Goal: Task Accomplishment & Management: Manage account settings

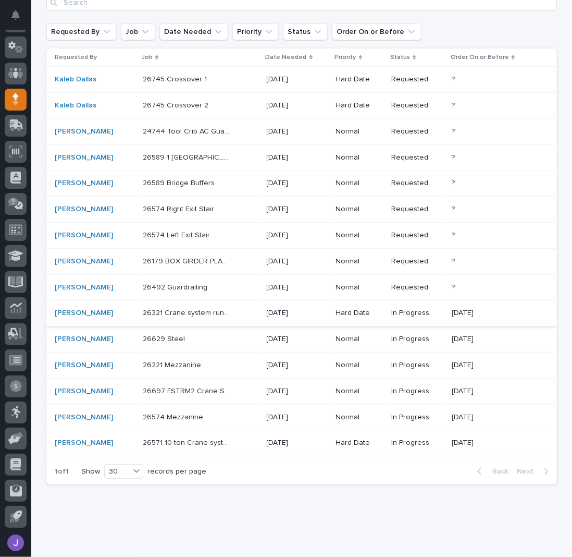
scroll to position [130, 0]
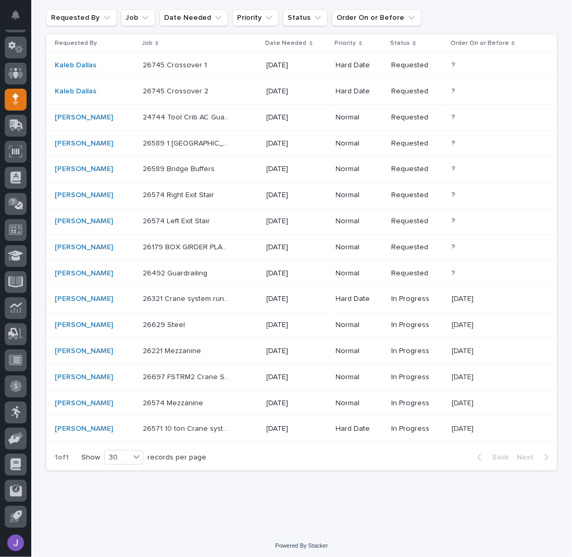
click at [191, 296] on p "26321 Crane system runways" at bounding box center [187, 297] width 89 height 11
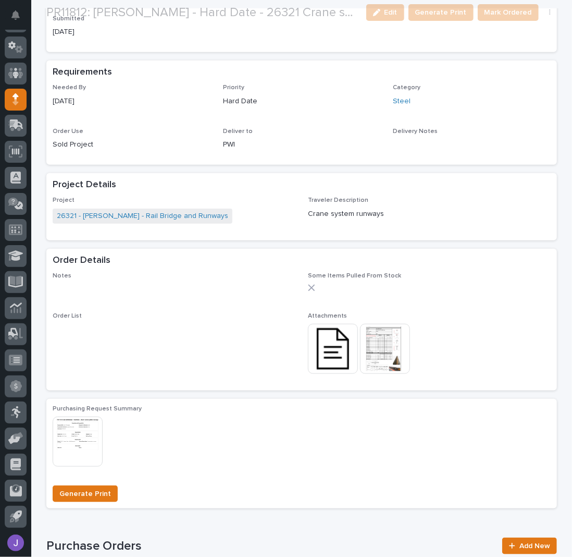
scroll to position [484, 0]
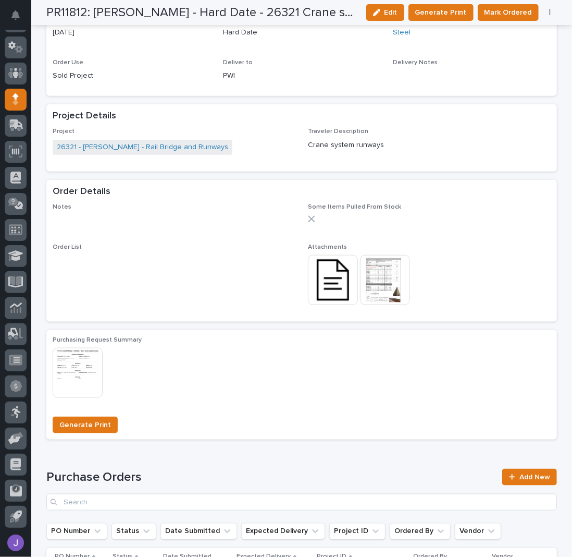
click at [335, 280] on img at bounding box center [333, 280] width 50 height 50
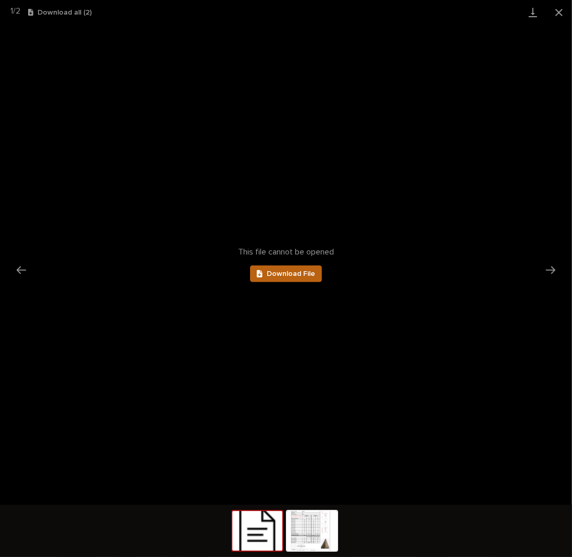
click at [295, 275] on span "Download File" at bounding box center [291, 273] width 48 height 7
click at [551, 12] on button "Close gallery" at bounding box center [559, 12] width 26 height 25
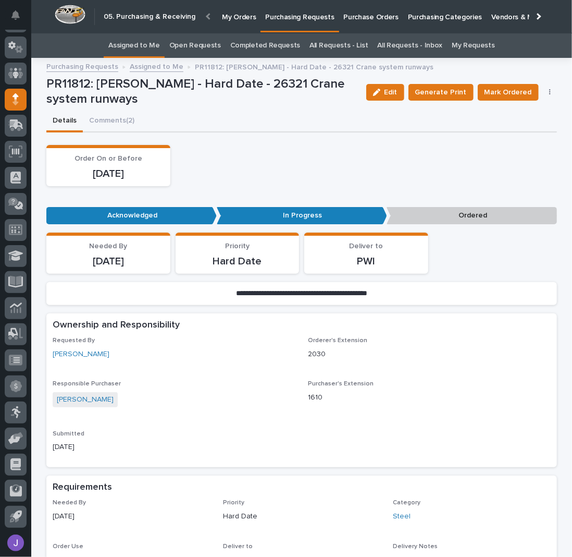
click at [145, 42] on link "Assigned to Me" at bounding box center [134, 45] width 52 height 25
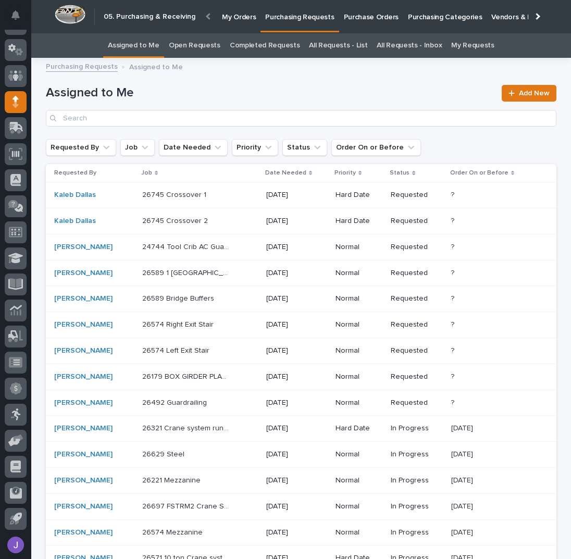
click at [229, 200] on div "26745 Crossover 1 26745 Crossover 1" at bounding box center [200, 195] width 116 height 17
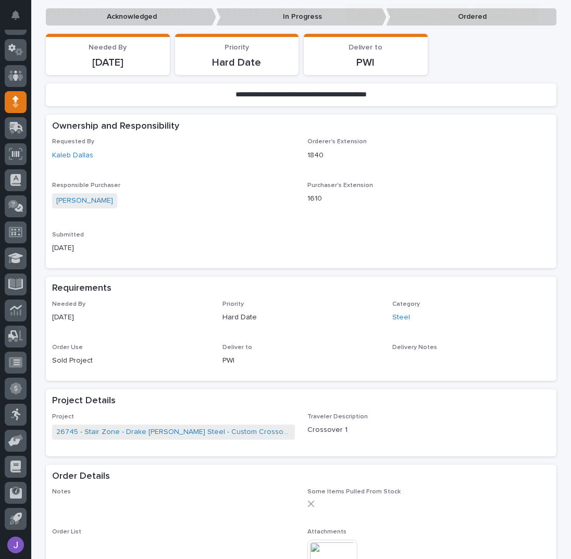
scroll to position [278, 0]
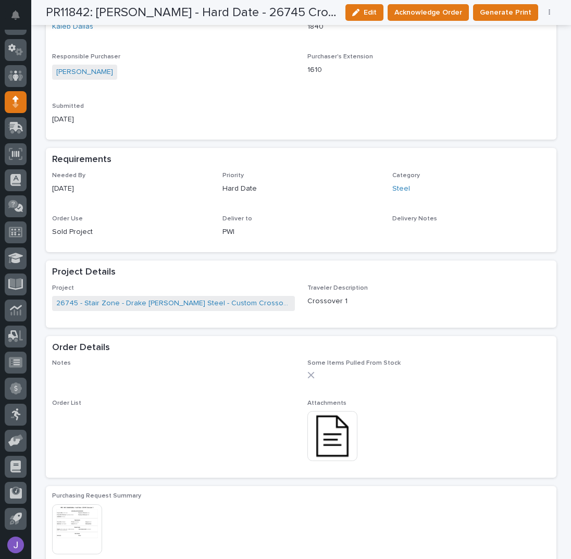
click at [332, 428] on img at bounding box center [333, 436] width 50 height 50
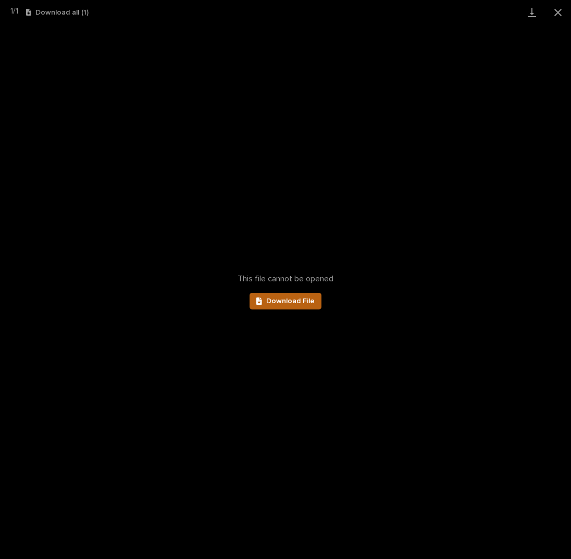
click at [295, 302] on span "Download File" at bounding box center [290, 301] width 48 height 7
click at [561, 13] on button "Close gallery" at bounding box center [558, 12] width 26 height 25
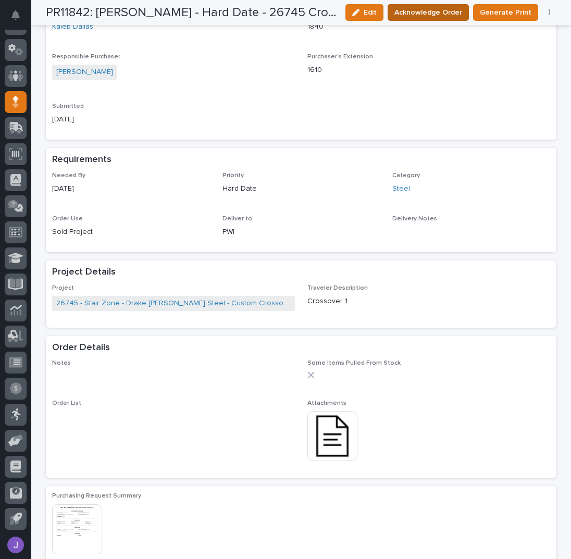
click at [457, 12] on span "Acknowledge Order" at bounding box center [429, 12] width 68 height 10
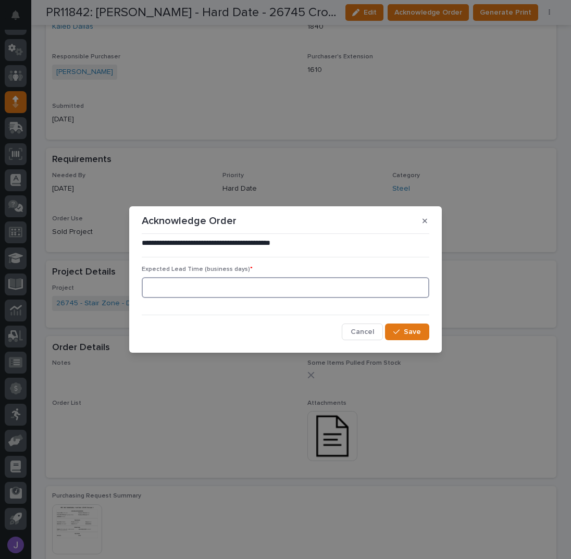
click at [179, 280] on input at bounding box center [286, 287] width 288 height 21
type input "0"
click at [416, 335] on span "Save" at bounding box center [412, 331] width 17 height 7
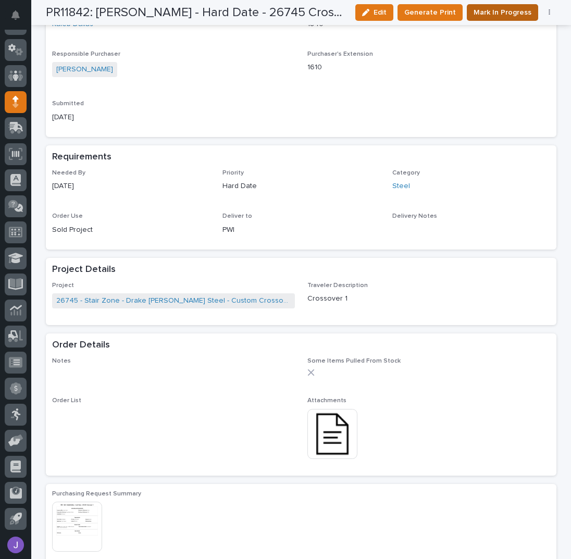
click at [495, 10] on span "Mark In Progress" at bounding box center [503, 12] width 58 height 10
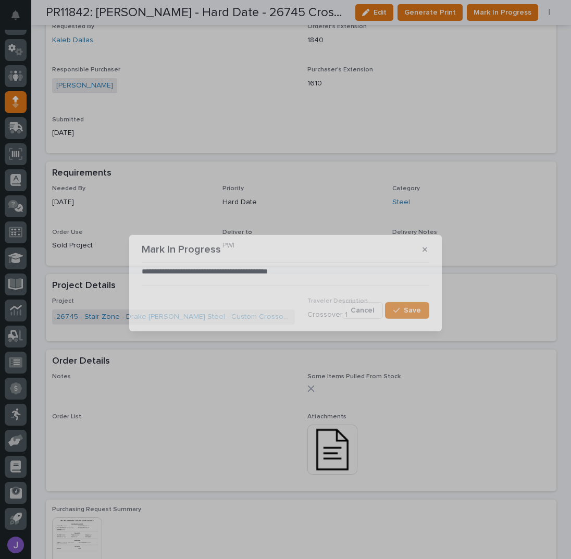
scroll to position [384, 0]
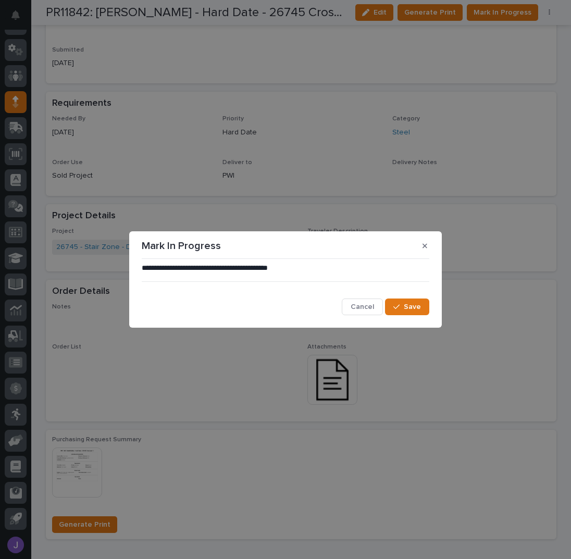
click at [413, 296] on div "**********" at bounding box center [286, 289] width 288 height 53
click at [416, 298] on div "**********" at bounding box center [286, 289] width 288 height 53
click at [416, 302] on button "Save" at bounding box center [407, 307] width 44 height 17
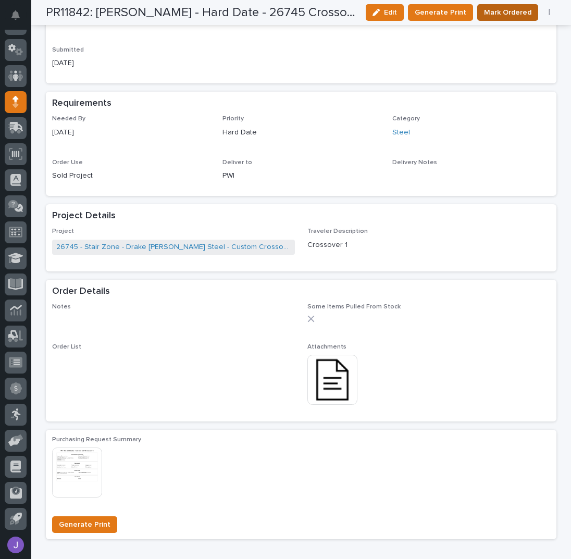
click at [508, 10] on span "Mark Ordered" at bounding box center [507, 12] width 47 height 10
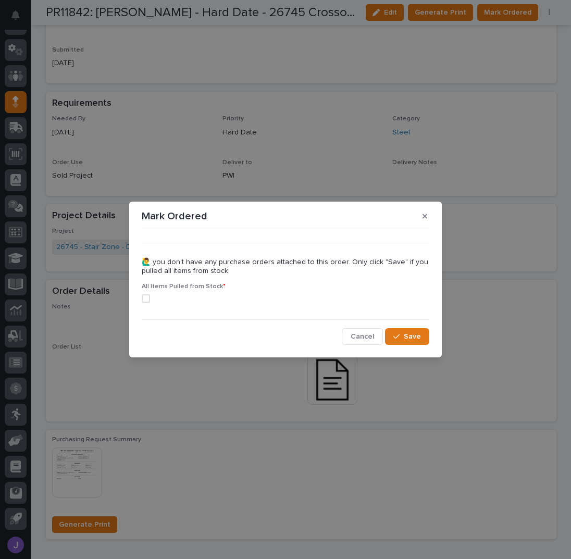
click at [149, 298] on span at bounding box center [146, 299] width 8 height 8
click at [426, 337] on button "Save" at bounding box center [407, 336] width 44 height 17
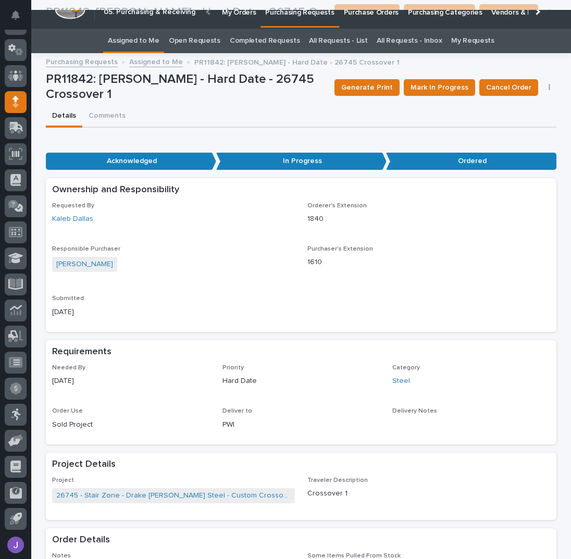
scroll to position [0, 0]
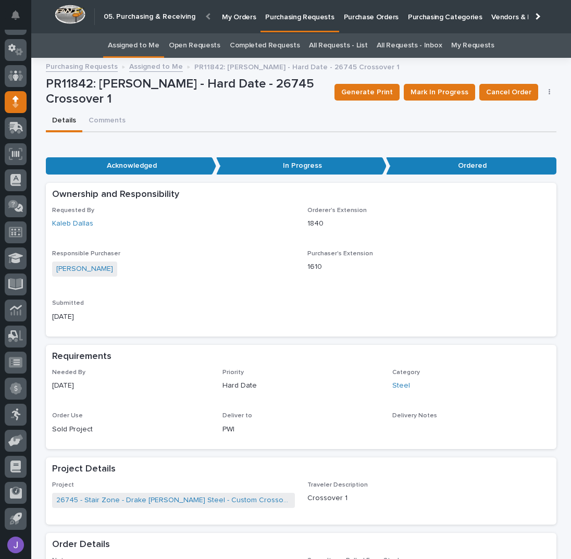
click at [139, 44] on link "Assigned to Me" at bounding box center [134, 45] width 52 height 25
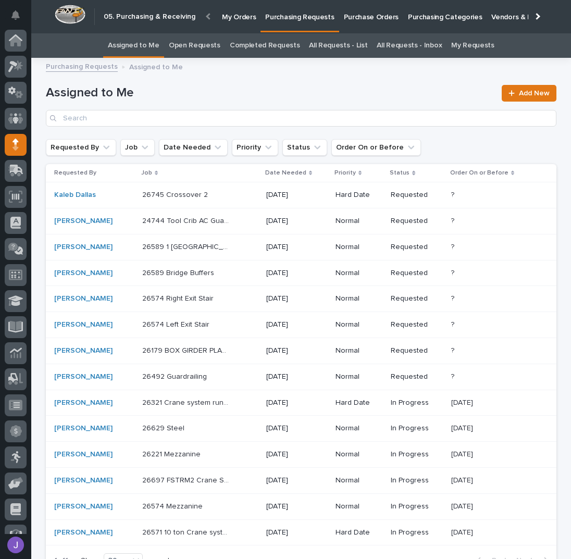
scroll to position [43, 0]
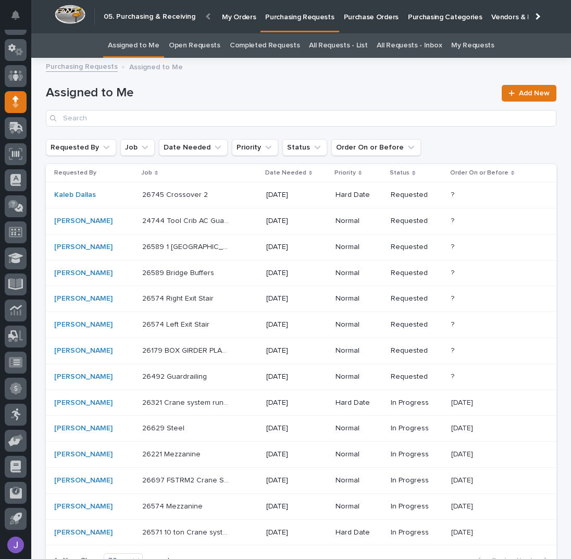
click at [122, 198] on div "Kaleb Dallas" at bounding box center [94, 195] width 80 height 9
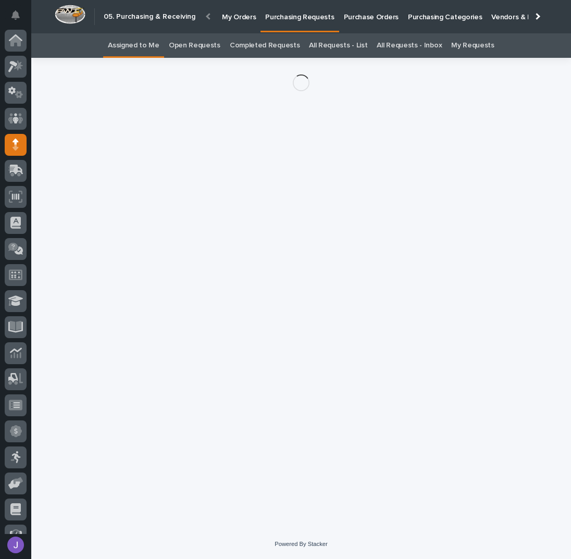
scroll to position [43, 0]
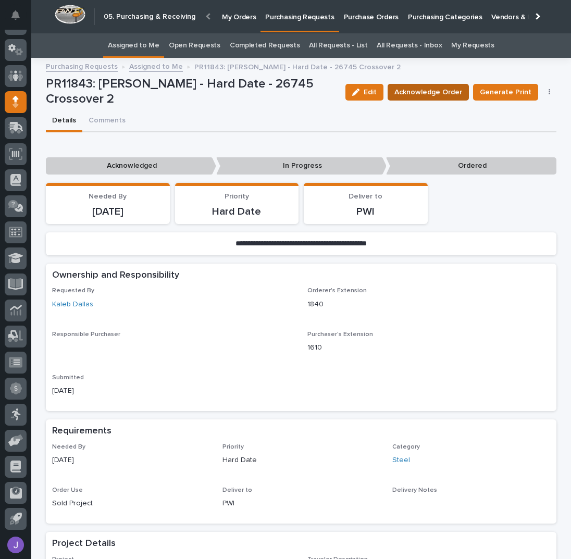
click at [442, 97] on button "Acknowledge Order" at bounding box center [428, 92] width 81 height 17
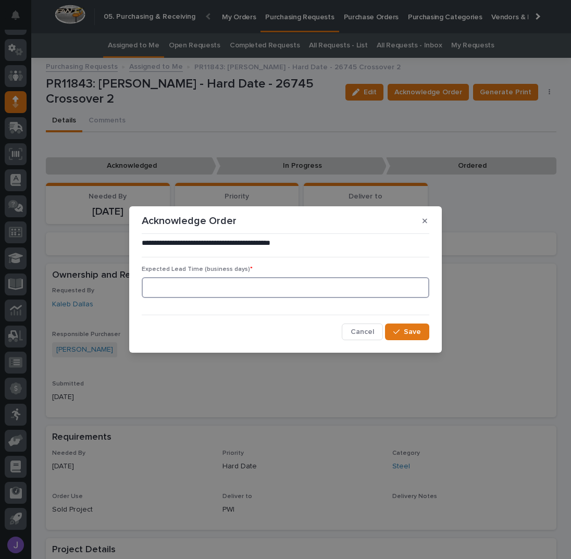
click at [338, 290] on input at bounding box center [286, 287] width 288 height 21
type input "0"
click at [433, 335] on section "**********" at bounding box center [285, 279] width 313 height 147
click at [422, 334] on button "Save" at bounding box center [407, 332] width 44 height 17
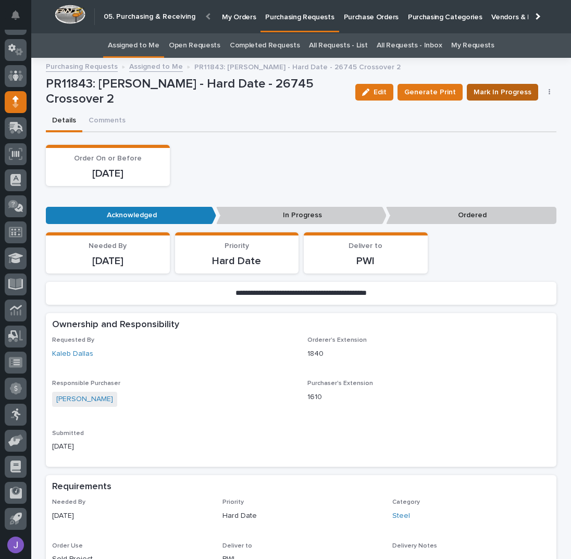
click at [492, 86] on button "Mark In Progress" at bounding box center [502, 92] width 71 height 17
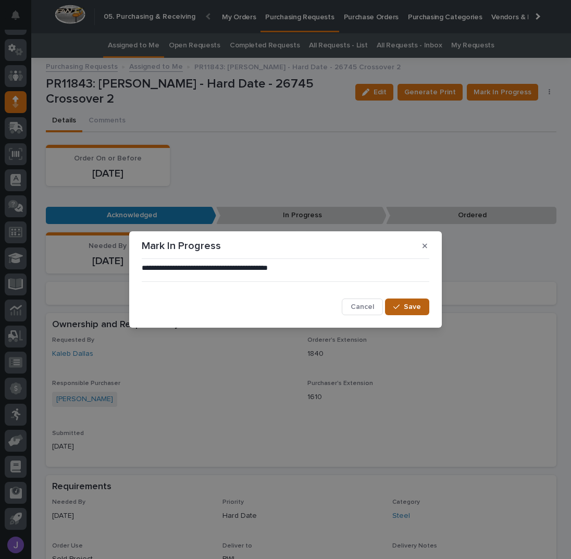
click at [418, 306] on span "Save" at bounding box center [412, 306] width 17 height 7
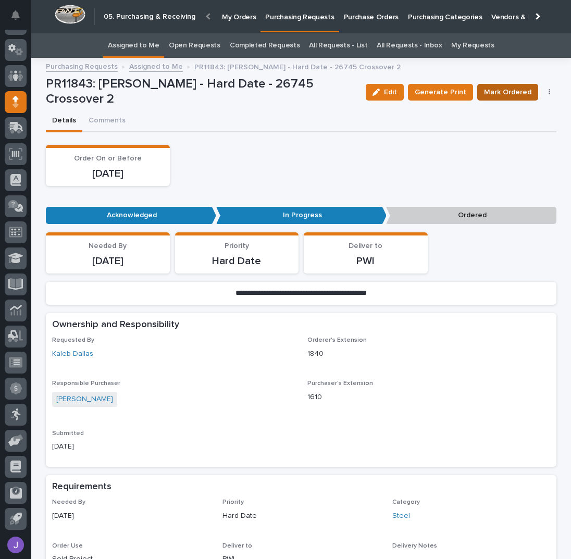
click at [502, 94] on span "Mark Ordered" at bounding box center [507, 92] width 47 height 10
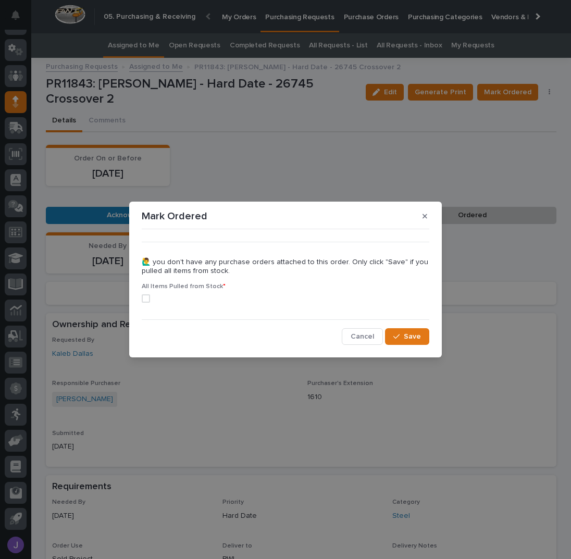
click at [149, 298] on span at bounding box center [146, 299] width 8 height 8
click at [393, 334] on button "Save" at bounding box center [407, 336] width 44 height 17
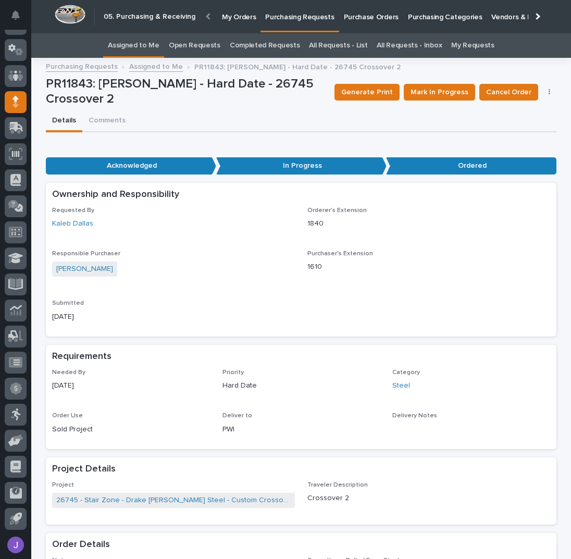
click at [203, 124] on div "Details Comments" at bounding box center [301, 122] width 511 height 22
click at [161, 111] on div "Details Comments" at bounding box center [301, 122] width 511 height 22
click at [129, 40] on link "Assigned to Me" at bounding box center [134, 45] width 52 height 25
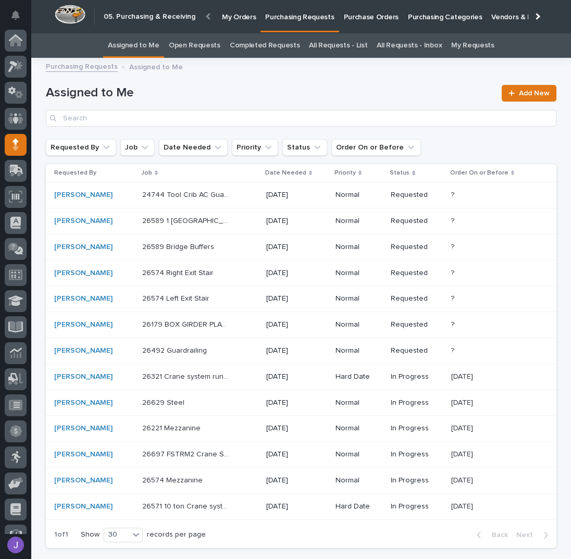
scroll to position [43, 0]
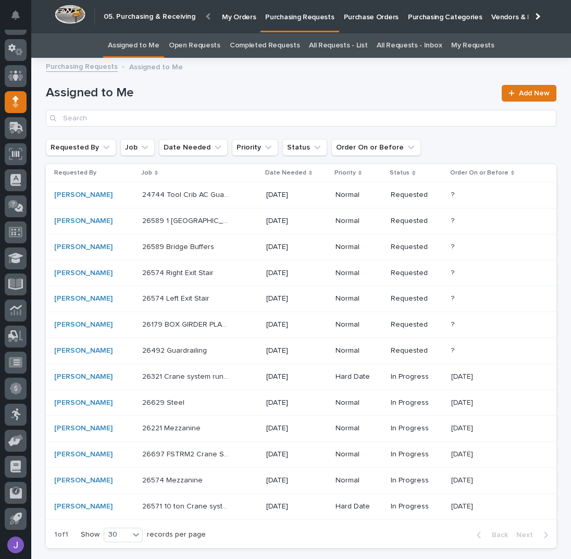
click at [245, 197] on div "24744 Tool Crib AC Guard - Steel 24744 Tool Crib AC Guard - Steel" at bounding box center [200, 195] width 116 height 17
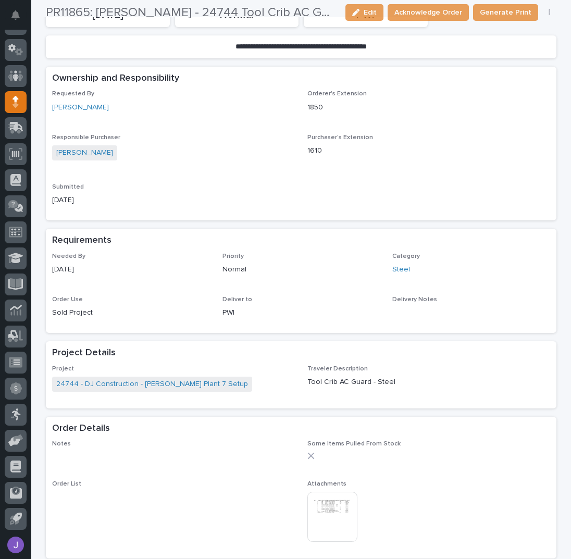
scroll to position [209, 0]
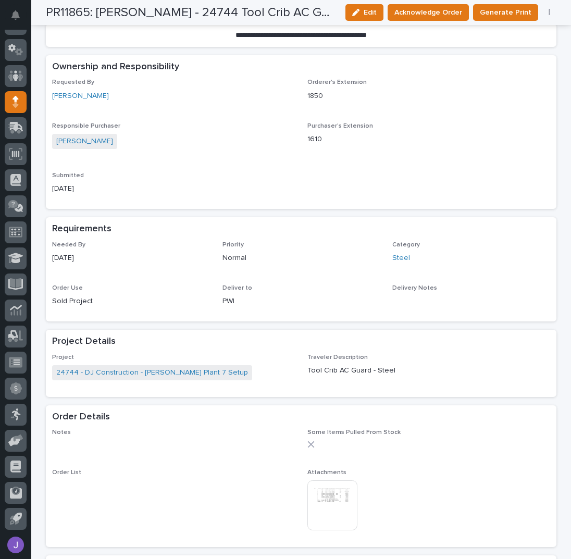
click at [339, 507] on img at bounding box center [333, 506] width 50 height 50
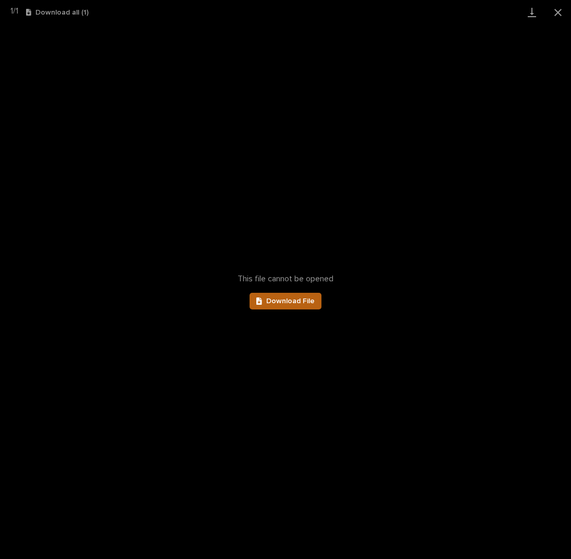
click at [298, 304] on span "Download File" at bounding box center [290, 301] width 48 height 7
click at [560, 9] on button "Close gallery" at bounding box center [558, 12] width 26 height 25
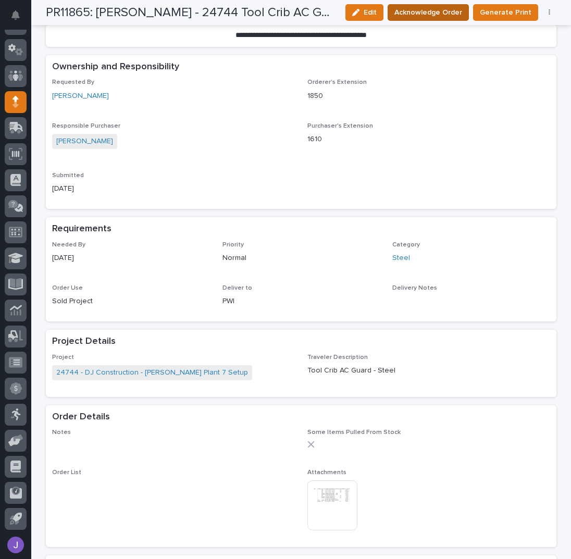
click at [454, 15] on span "Acknowledge Order" at bounding box center [429, 12] width 68 height 10
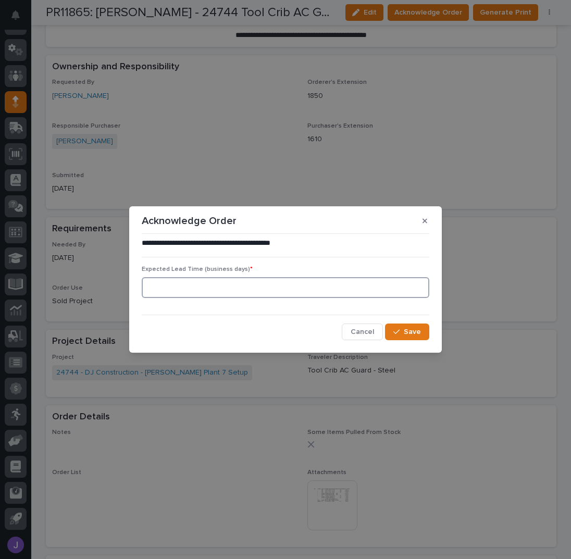
click at [227, 285] on input at bounding box center [286, 287] width 288 height 21
type input "0"
click at [396, 327] on button "Save" at bounding box center [407, 332] width 44 height 17
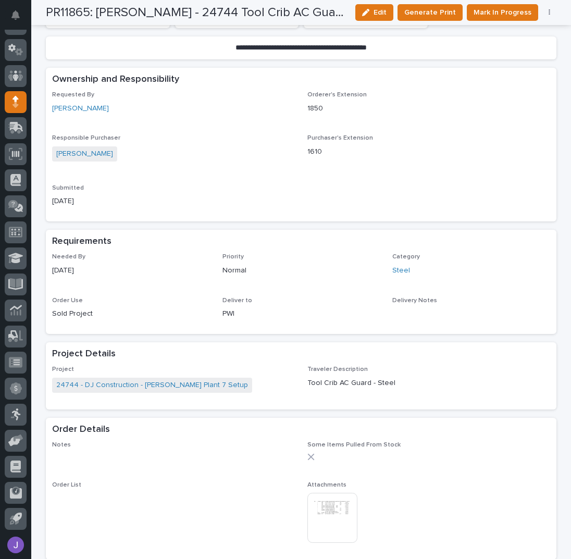
scroll to position [316, 0]
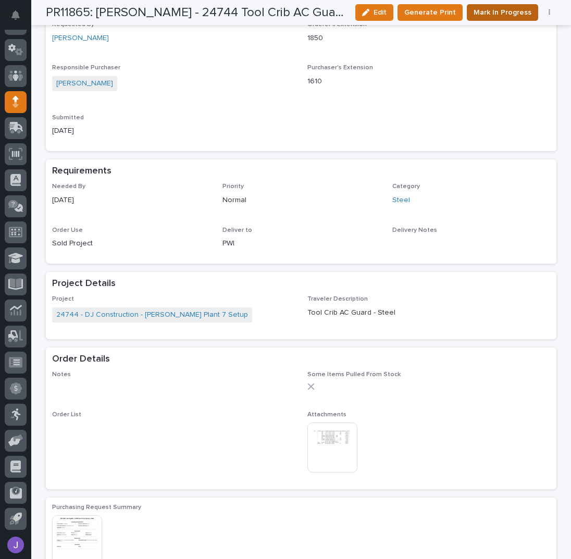
click at [499, 8] on span "Mark In Progress" at bounding box center [503, 12] width 58 height 10
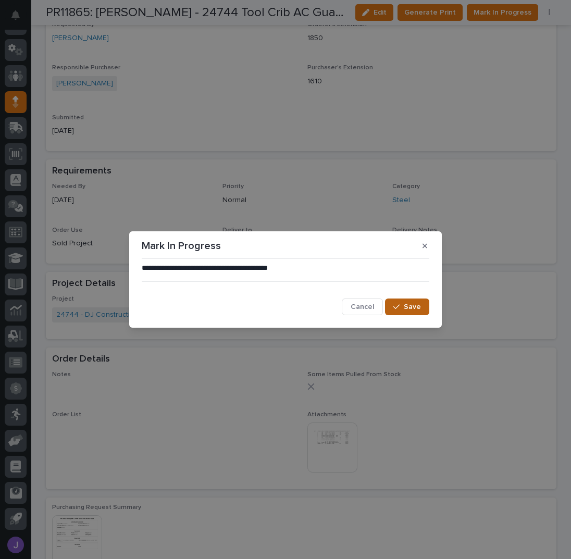
click at [406, 306] on span "Save" at bounding box center [412, 306] width 17 height 7
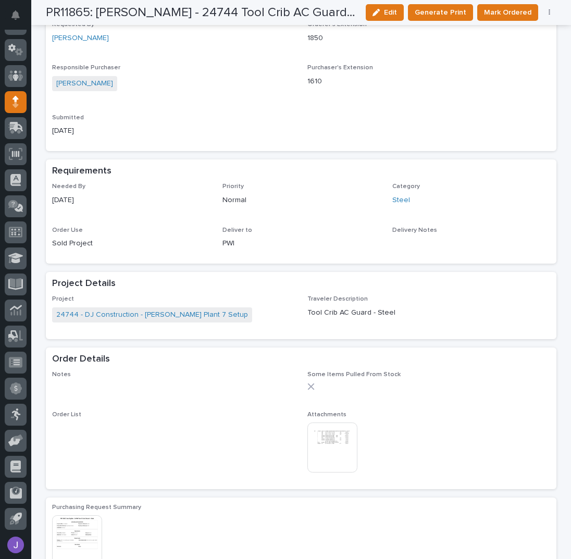
scroll to position [314, 0]
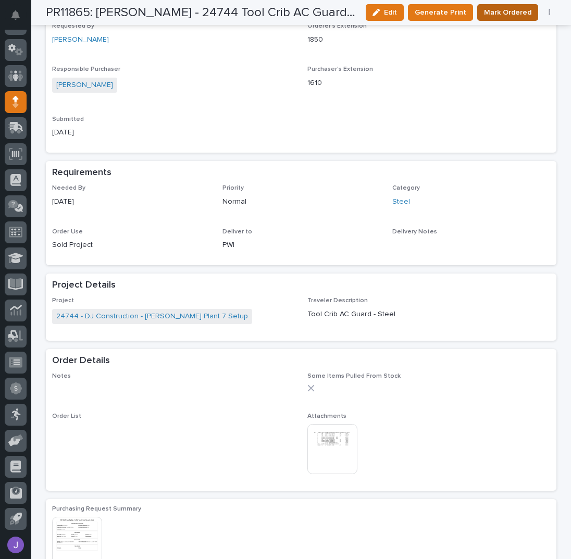
click at [513, 9] on span "Mark Ordered" at bounding box center [507, 12] width 47 height 10
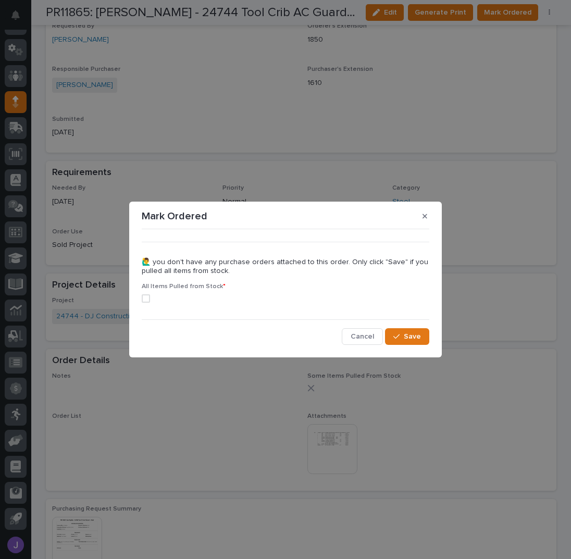
drag, startPoint x: 153, startPoint y: 300, endPoint x: 147, endPoint y: 300, distance: 5.8
click at [151, 300] on label at bounding box center [286, 299] width 288 height 8
click at [147, 299] on icon at bounding box center [145, 298] width 3 height 3
click at [148, 301] on span at bounding box center [146, 299] width 8 height 8
click at [390, 338] on button "Save" at bounding box center [407, 336] width 44 height 17
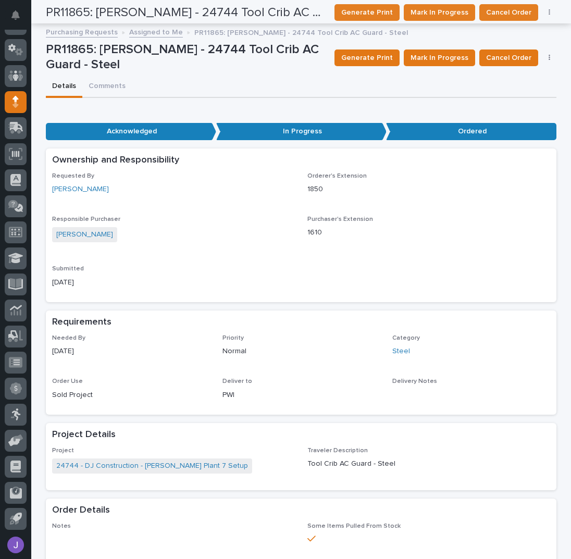
scroll to position [0, 0]
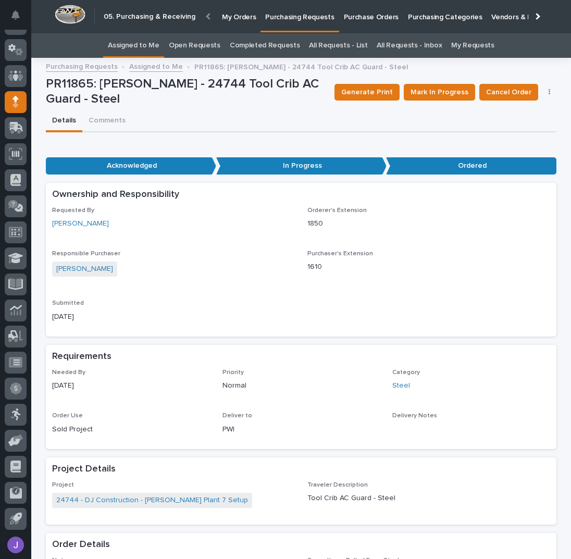
click at [157, 51] on link "Assigned to Me" at bounding box center [134, 45] width 52 height 25
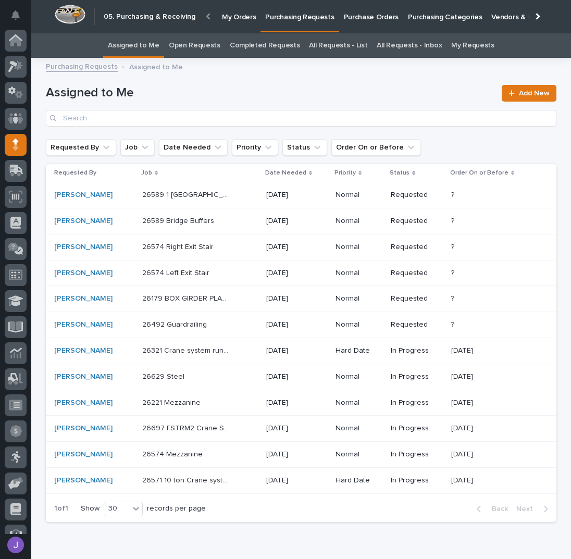
scroll to position [43, 0]
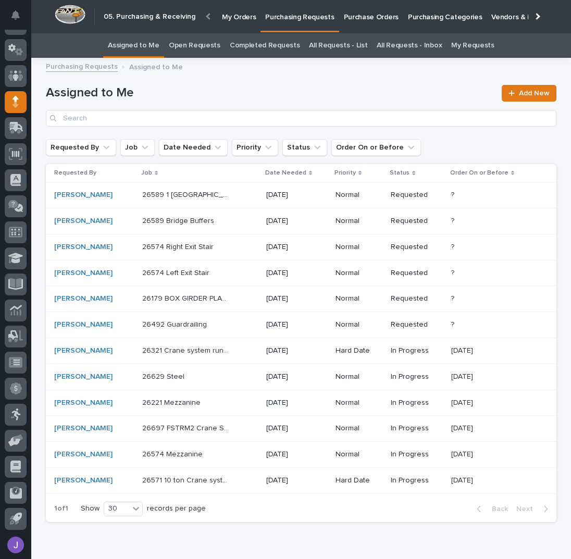
click at [229, 249] on div "26574 Right Exit Stair 26574 Right Exit Stair" at bounding box center [200, 247] width 116 height 17
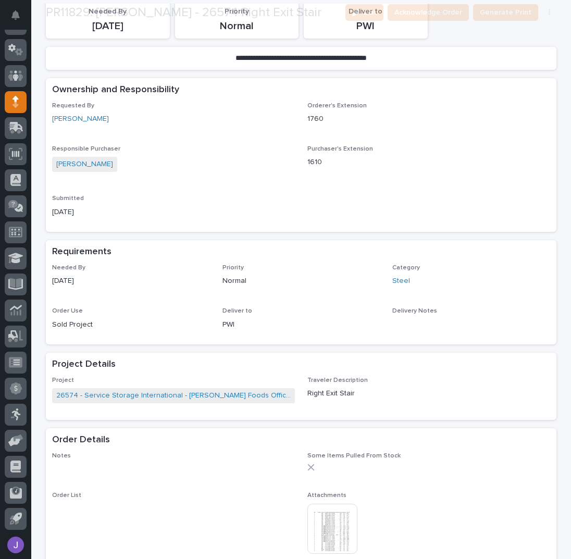
scroll to position [347, 0]
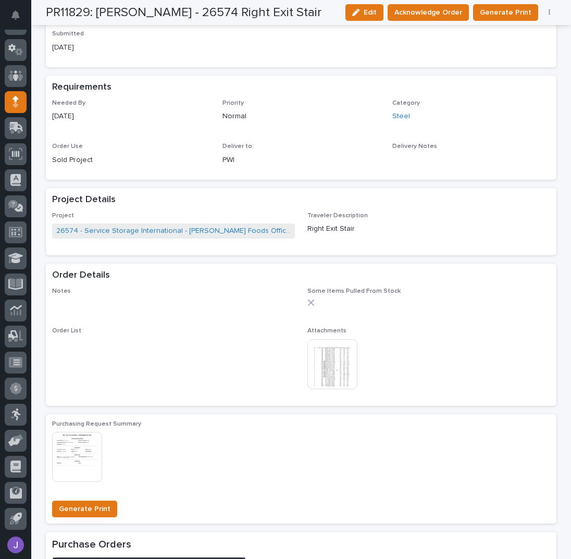
click at [336, 373] on img at bounding box center [333, 364] width 50 height 50
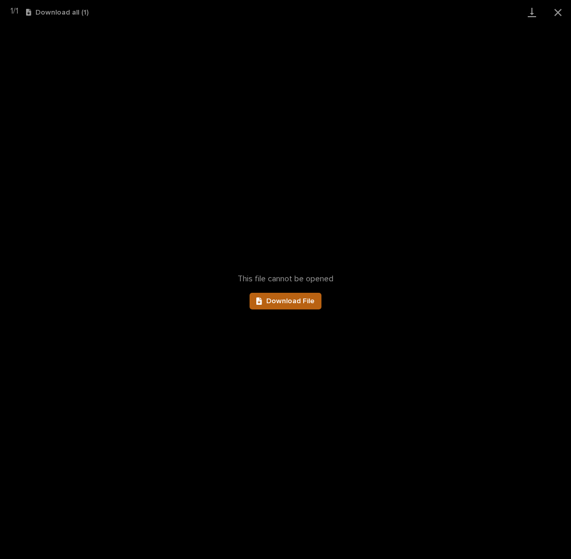
click at [299, 299] on span "Download File" at bounding box center [290, 301] width 48 height 7
click at [558, 14] on button "Close gallery" at bounding box center [558, 12] width 26 height 25
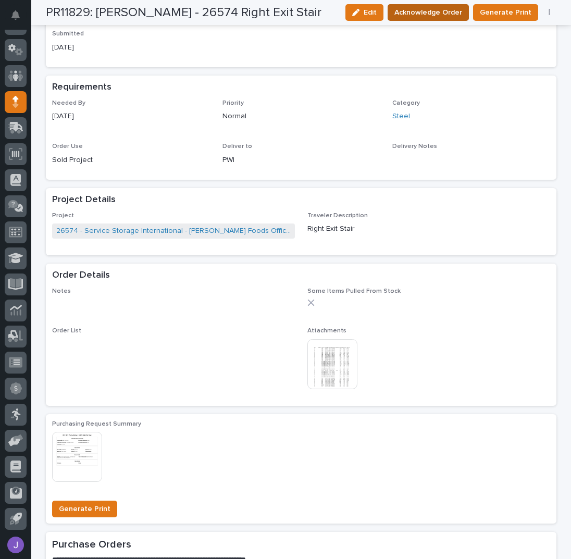
click at [436, 13] on span "Acknowledge Order" at bounding box center [429, 12] width 68 height 10
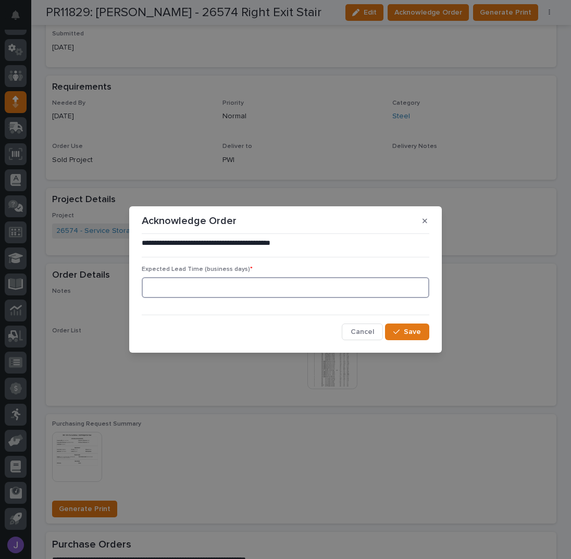
click at [213, 290] on input at bounding box center [286, 287] width 288 height 21
type input "0"
click at [407, 329] on span "Save" at bounding box center [412, 331] width 17 height 7
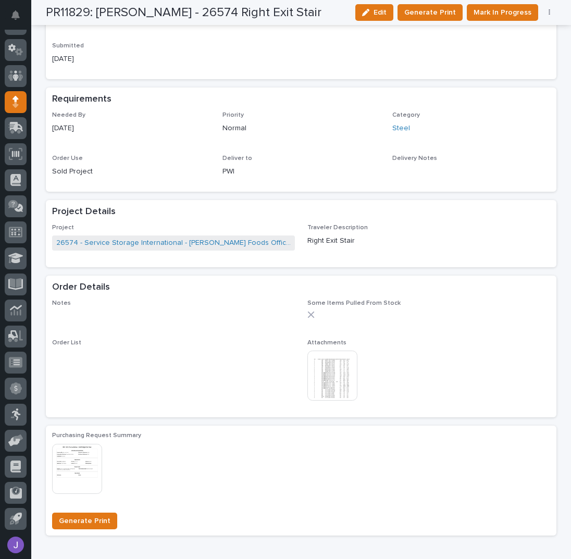
scroll to position [455, 0]
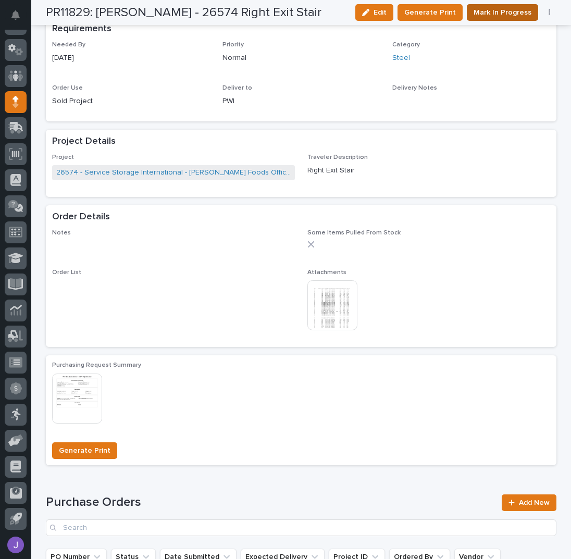
click at [526, 17] on span "Mark In Progress" at bounding box center [503, 12] width 58 height 10
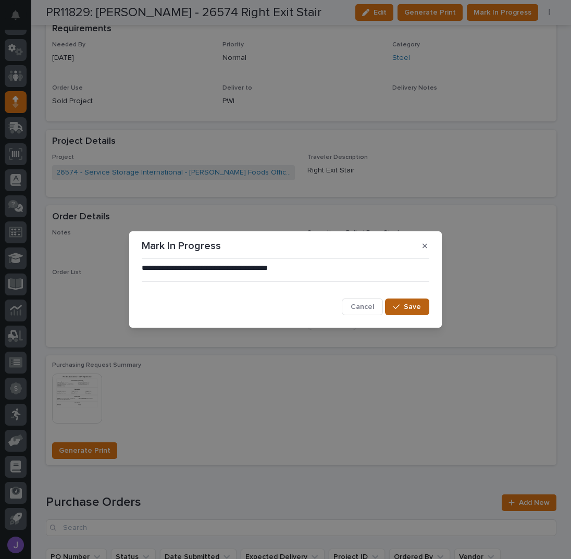
click at [414, 303] on button "Save" at bounding box center [407, 307] width 44 height 17
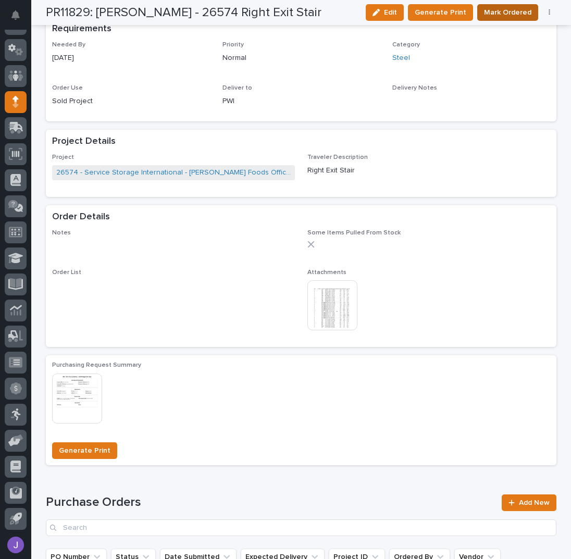
click at [503, 14] on span "Mark Ordered" at bounding box center [507, 12] width 47 height 10
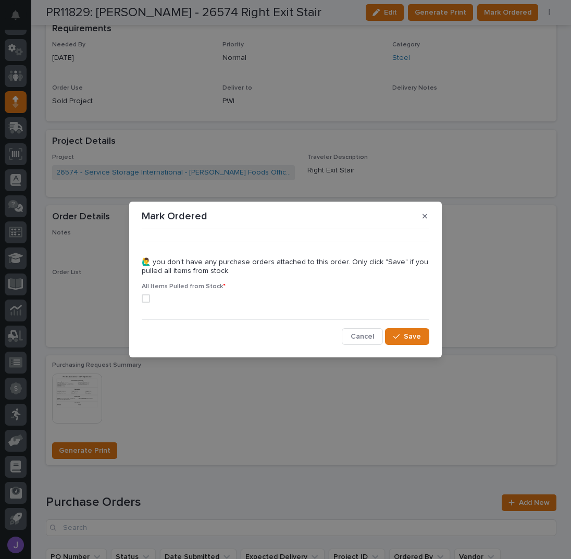
click at [145, 299] on span at bounding box center [146, 299] width 8 height 8
click at [397, 338] on icon "button" at bounding box center [397, 337] width 6 height 5
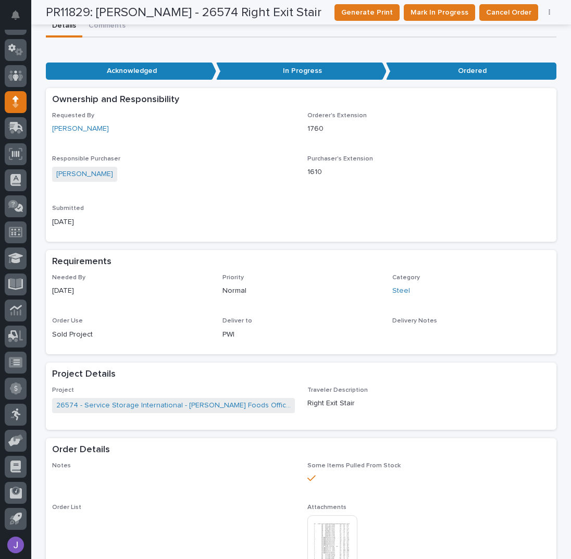
scroll to position [0, 0]
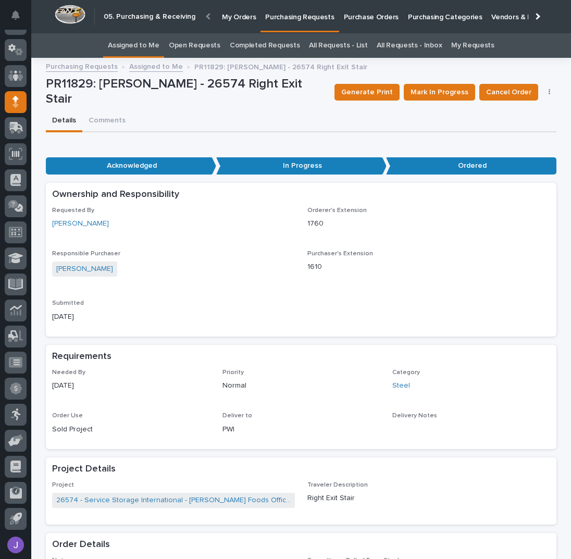
click at [160, 42] on link "Assigned to Me" at bounding box center [134, 45] width 52 height 25
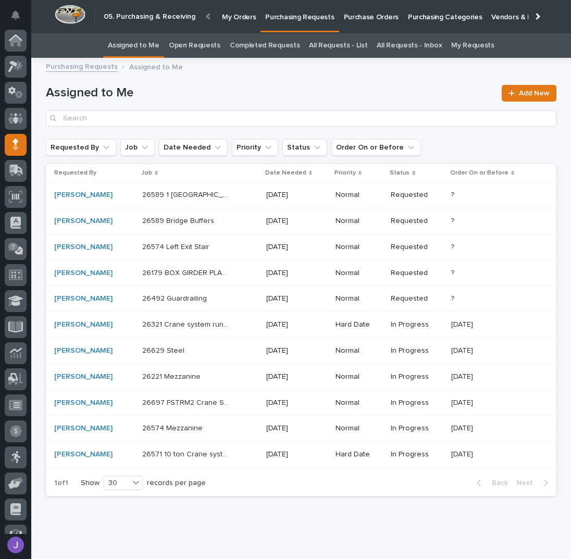
scroll to position [43, 0]
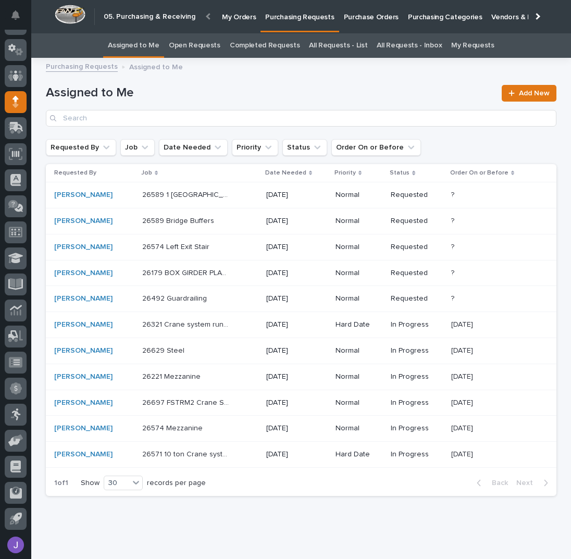
click at [230, 250] on div "26574 Left Exit Stair 26574 Left Exit Stair" at bounding box center [200, 247] width 116 height 17
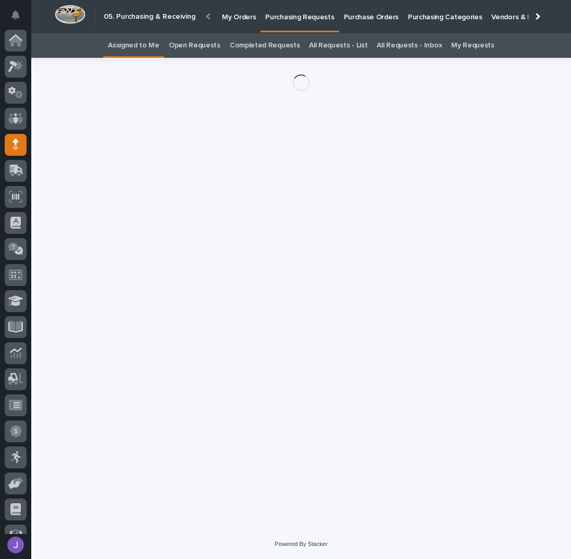
scroll to position [43, 0]
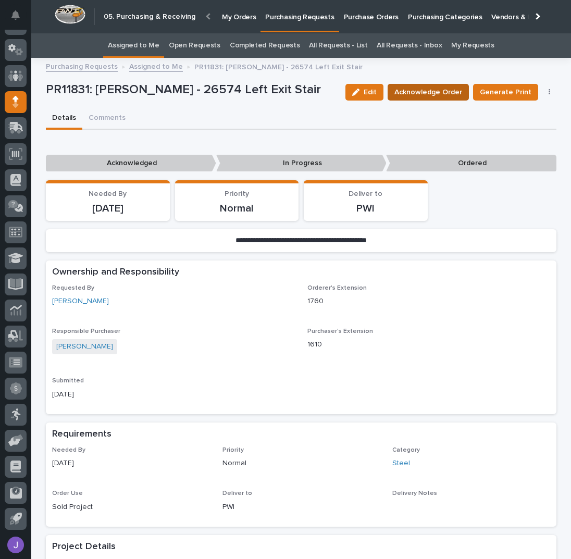
click at [417, 95] on span "Acknowledge Order" at bounding box center [429, 92] width 68 height 10
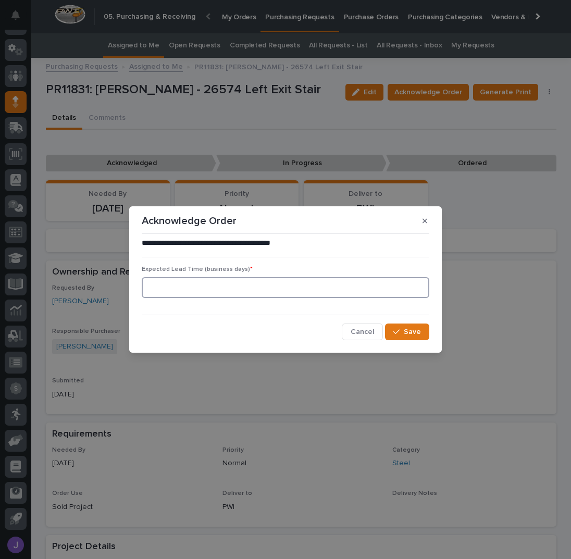
click at [194, 286] on input at bounding box center [286, 287] width 288 height 21
type input "0"
click at [409, 332] on span "Save" at bounding box center [412, 331] width 17 height 7
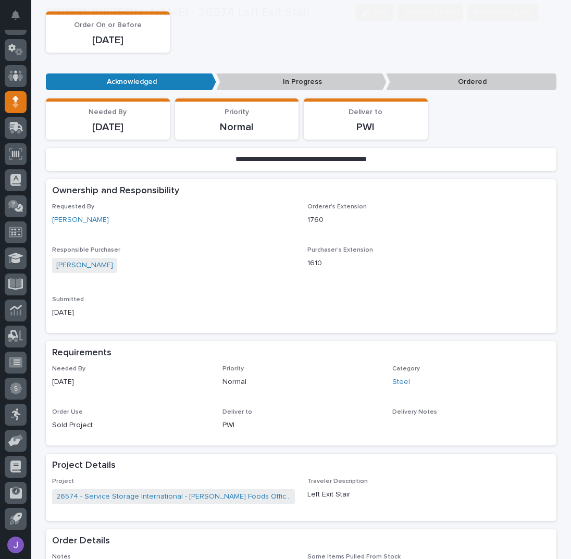
scroll to position [278, 0]
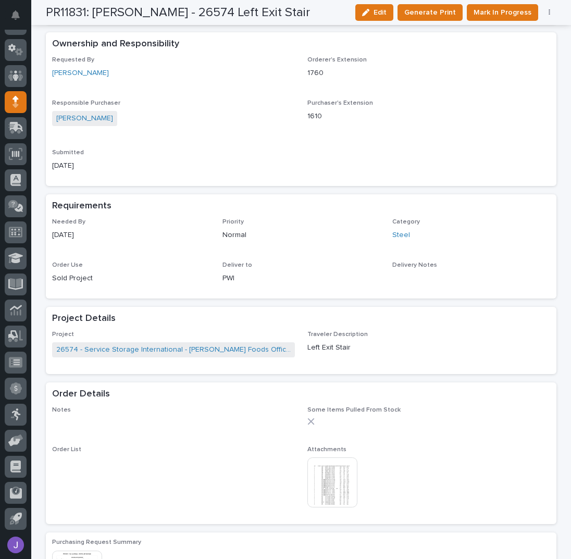
click at [333, 475] on img at bounding box center [333, 483] width 50 height 50
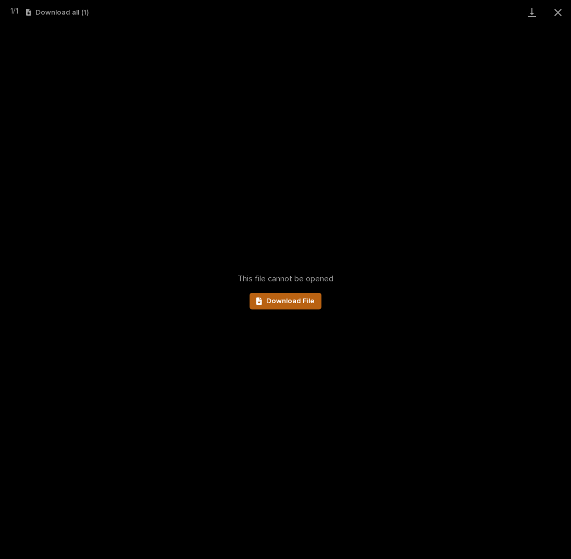
click at [307, 300] on span "Download File" at bounding box center [290, 301] width 48 height 7
click at [554, 14] on button "Close gallery" at bounding box center [558, 12] width 26 height 25
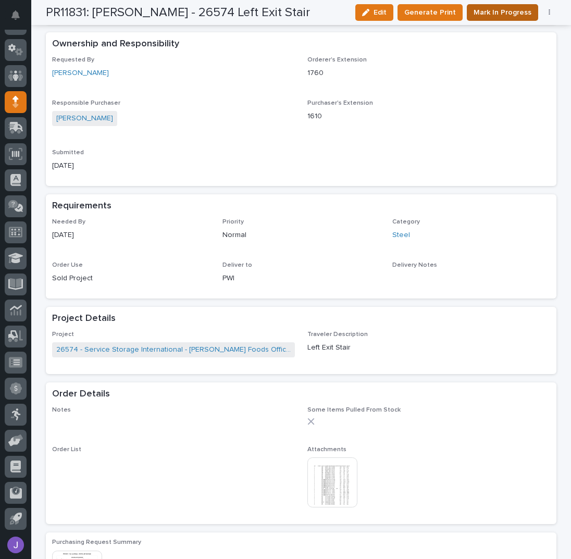
click at [489, 15] on span "Mark In Progress" at bounding box center [503, 12] width 58 height 10
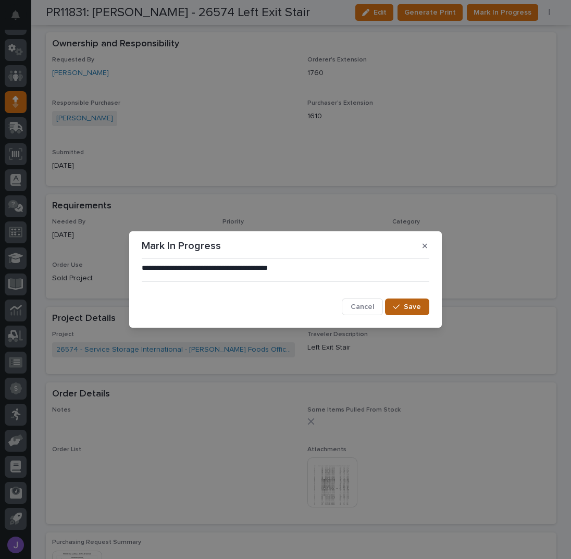
click at [407, 310] on span "Save" at bounding box center [412, 306] width 17 height 7
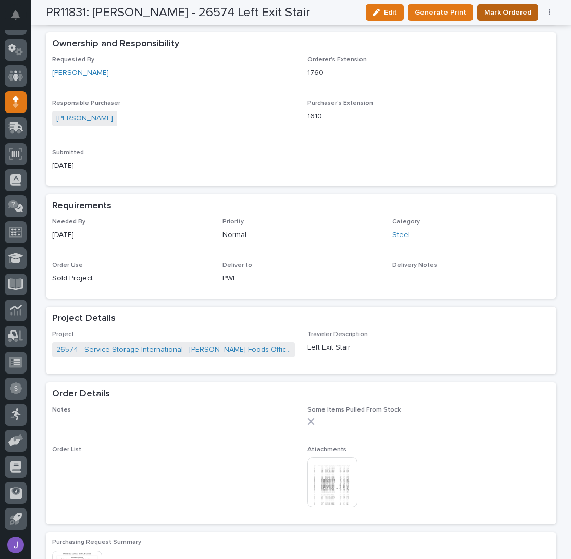
click at [520, 13] on span "Mark Ordered" at bounding box center [507, 12] width 47 height 10
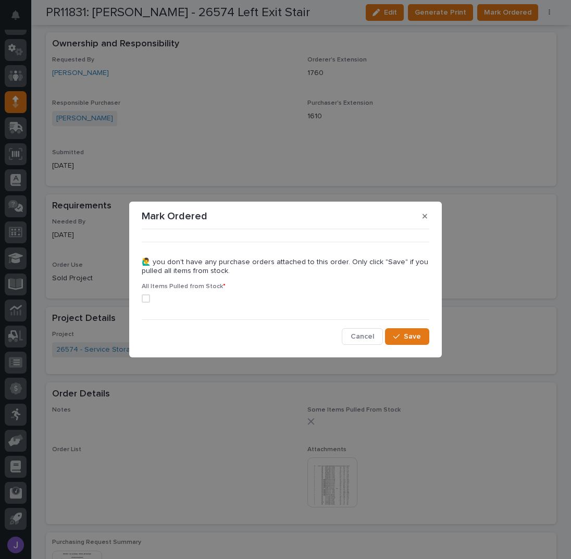
click at [141, 299] on div "••• 🙋‍♂️ you don't have any purchase orders attached to this order. Only click …" at bounding box center [285, 289] width 293 height 117
click at [146, 300] on span at bounding box center [146, 299] width 8 height 8
click at [396, 334] on icon "button" at bounding box center [397, 336] width 6 height 7
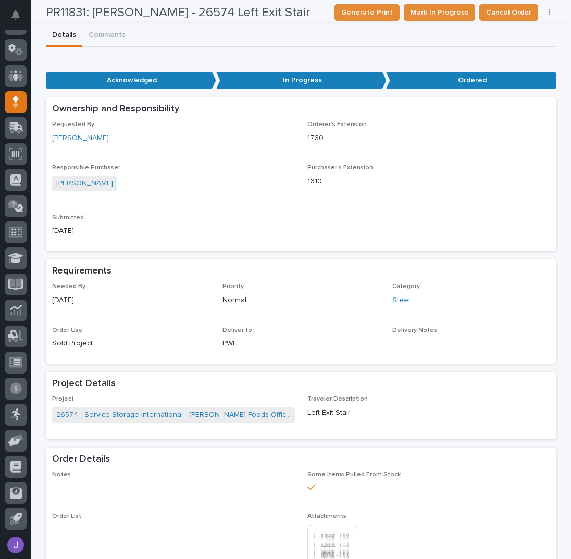
scroll to position [0, 0]
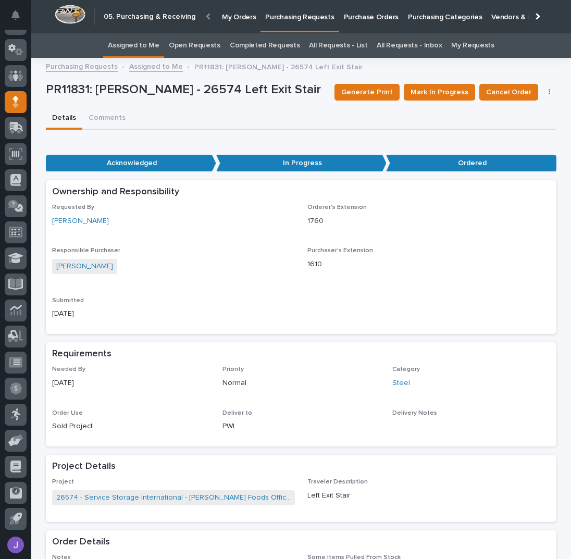
click at [155, 50] on link "Assigned to Me" at bounding box center [134, 45] width 52 height 25
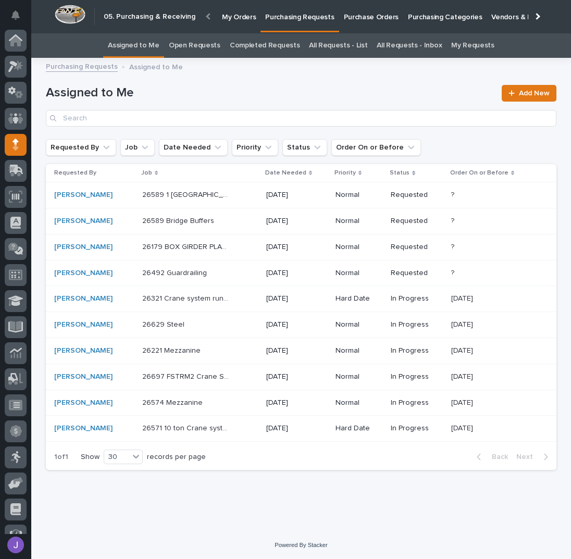
scroll to position [43, 0]
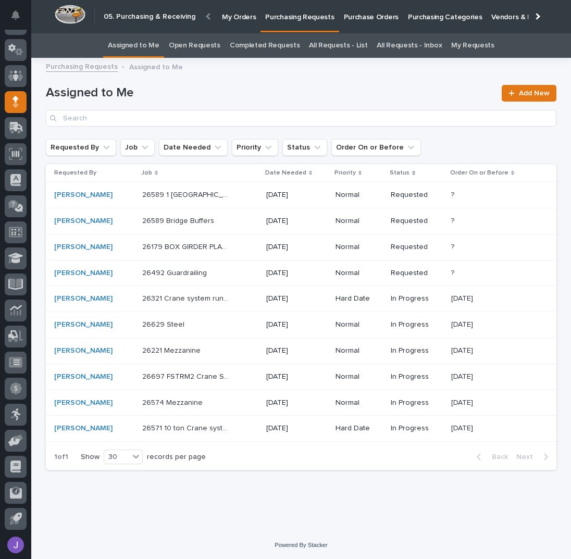
click at [245, 223] on div "26589 Bridge Buffers 26589 Bridge Buffers" at bounding box center [200, 221] width 116 height 17
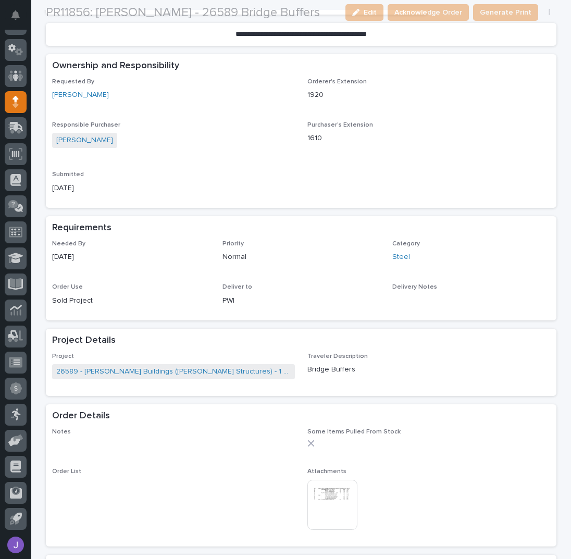
scroll to position [209, 0]
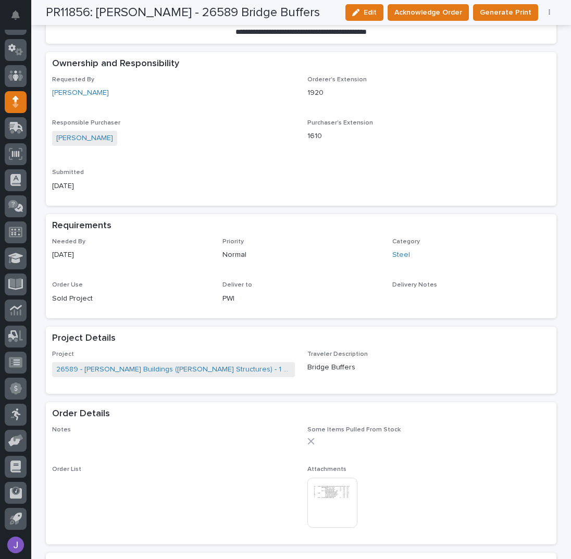
click at [325, 494] on img at bounding box center [333, 503] width 50 height 50
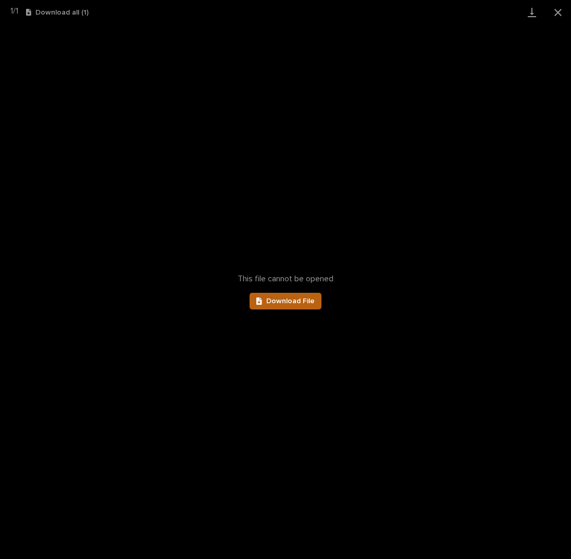
click at [297, 295] on link "Download File" at bounding box center [286, 301] width 72 height 17
click at [563, 9] on button "Close gallery" at bounding box center [558, 12] width 26 height 25
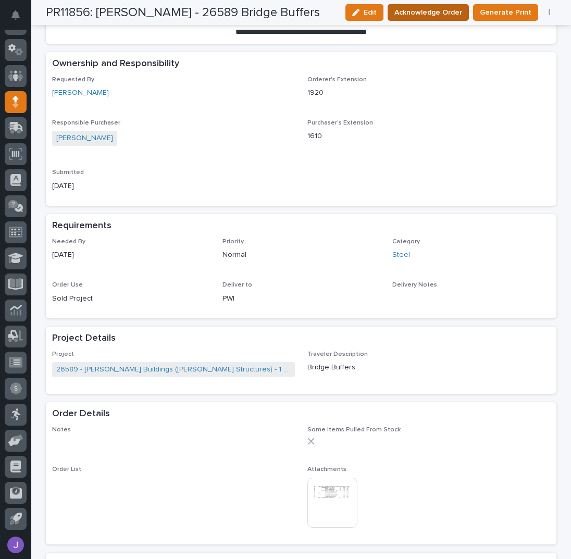
click at [419, 17] on span "Acknowledge Order" at bounding box center [429, 12] width 68 height 10
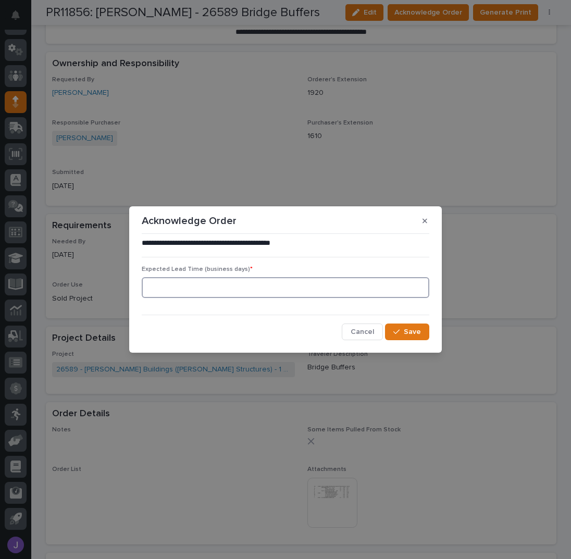
click at [227, 290] on input at bounding box center [286, 287] width 288 height 21
type input "0"
click at [422, 331] on button "Save" at bounding box center [407, 332] width 44 height 17
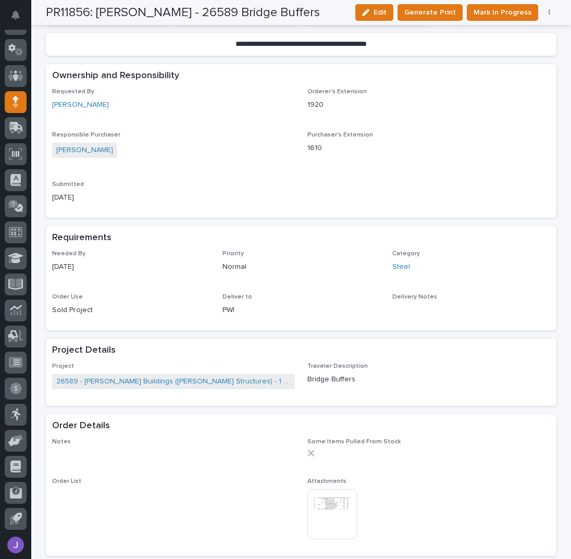
scroll to position [316, 0]
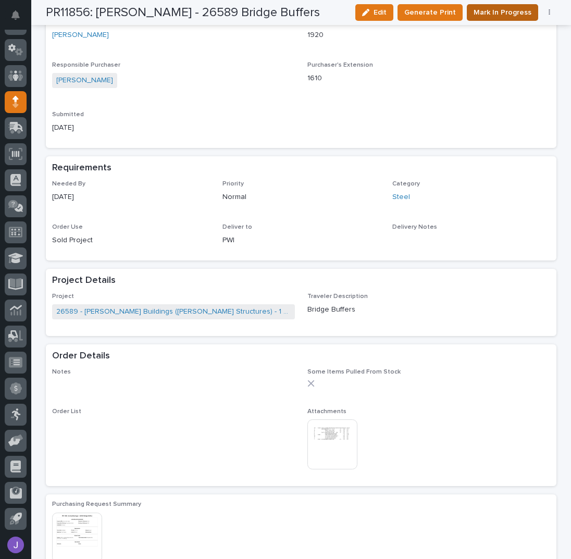
click at [515, 10] on span "Mark In Progress" at bounding box center [503, 12] width 58 height 10
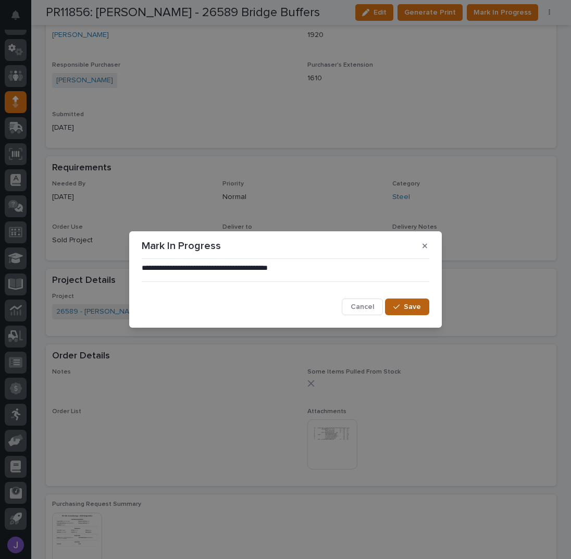
click at [397, 309] on icon "button" at bounding box center [397, 306] width 6 height 7
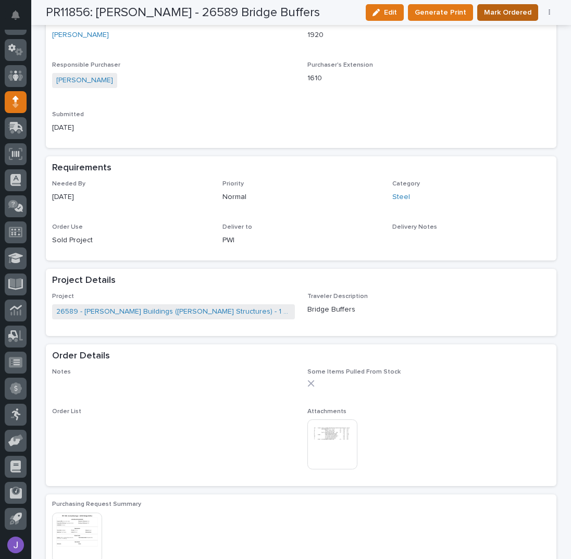
click at [497, 10] on span "Mark Ordered" at bounding box center [507, 12] width 47 height 10
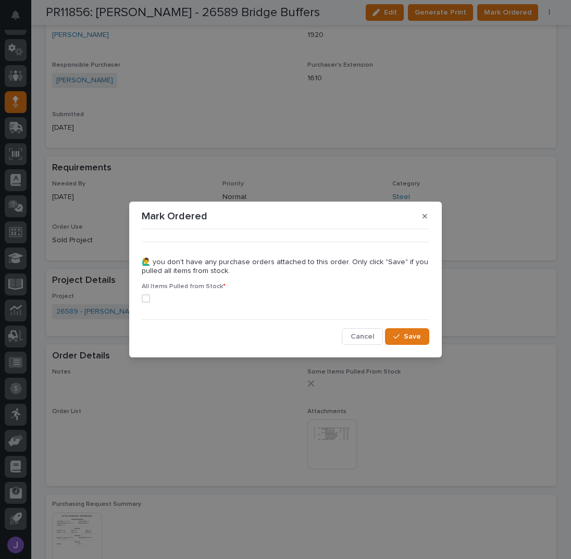
click at [147, 298] on span at bounding box center [146, 299] width 8 height 8
click at [410, 336] on span "Save" at bounding box center [412, 336] width 17 height 7
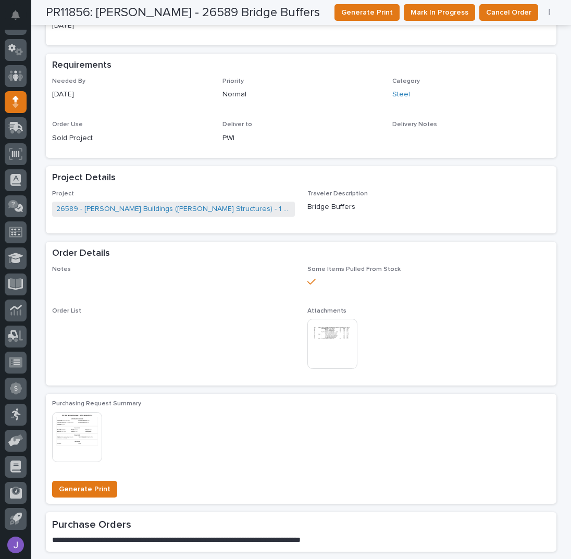
scroll to position [0, 0]
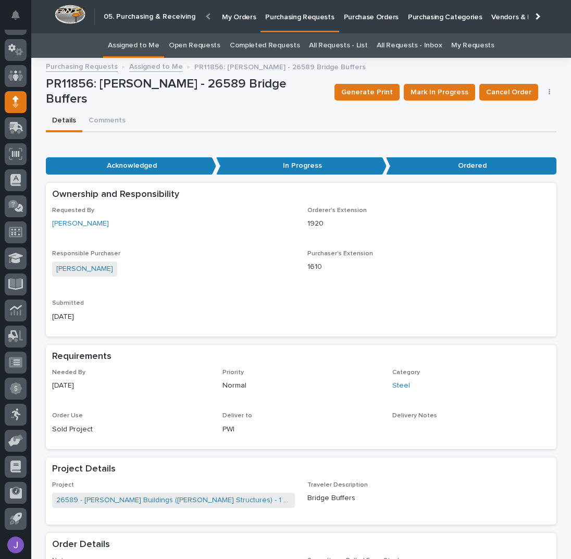
click at [155, 42] on link "Assigned to Me" at bounding box center [134, 45] width 52 height 25
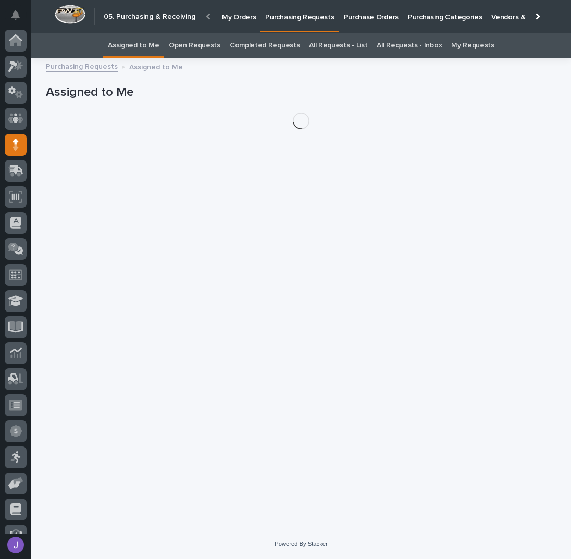
scroll to position [43, 0]
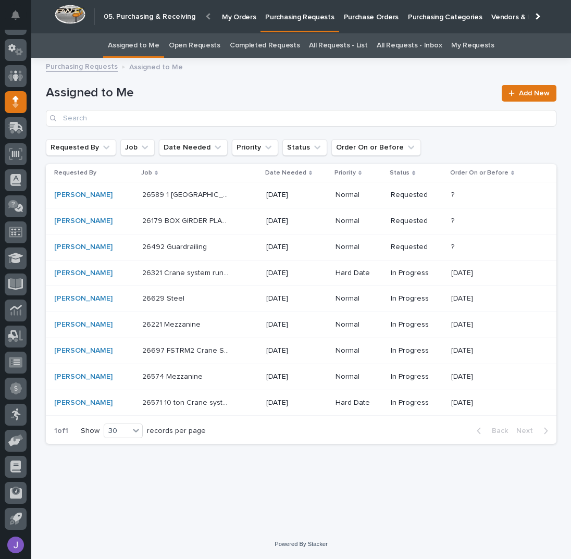
click at [362, 13] on p "Purchase Orders" at bounding box center [371, 11] width 55 height 22
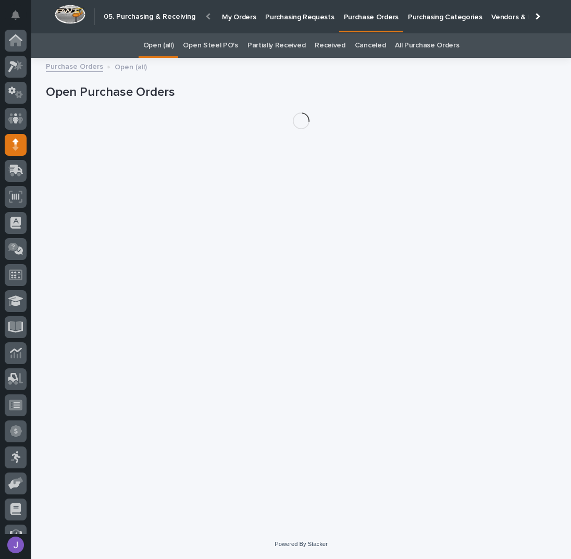
scroll to position [43, 0]
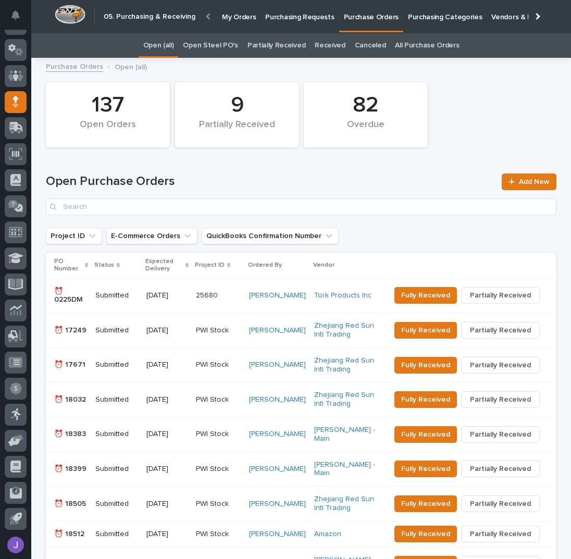
click at [407, 44] on link "All Purchase Orders" at bounding box center [427, 45] width 64 height 25
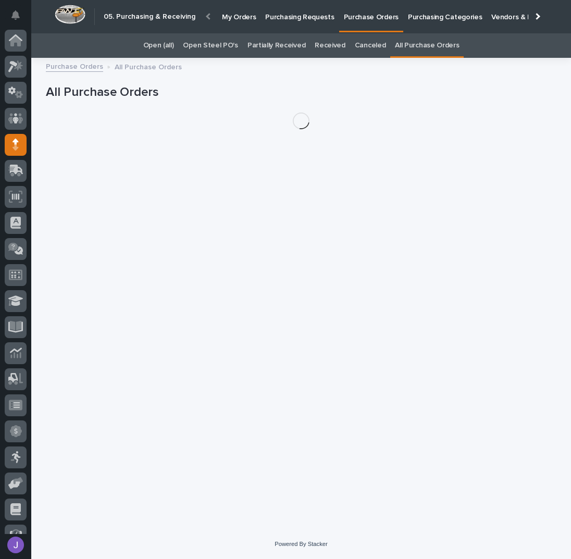
scroll to position [43, 0]
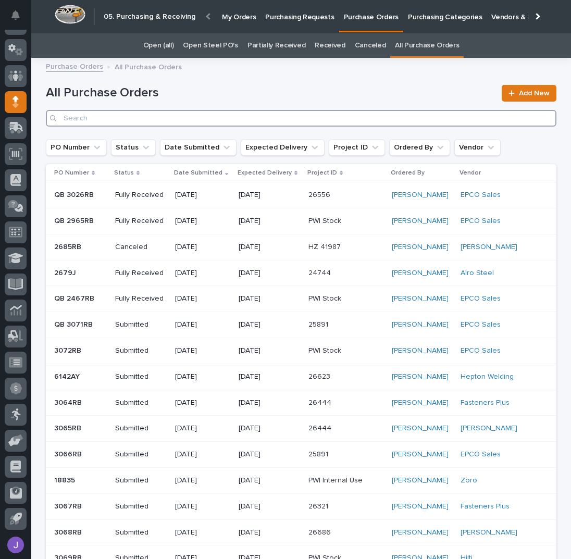
click at [124, 112] on input "Search" at bounding box center [301, 118] width 511 height 17
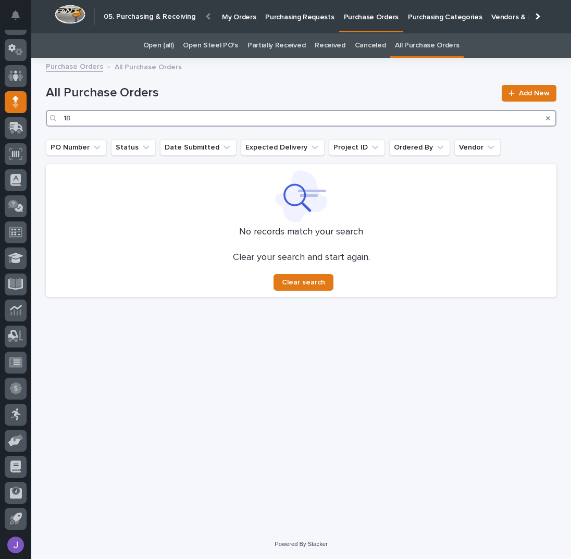
type input "1"
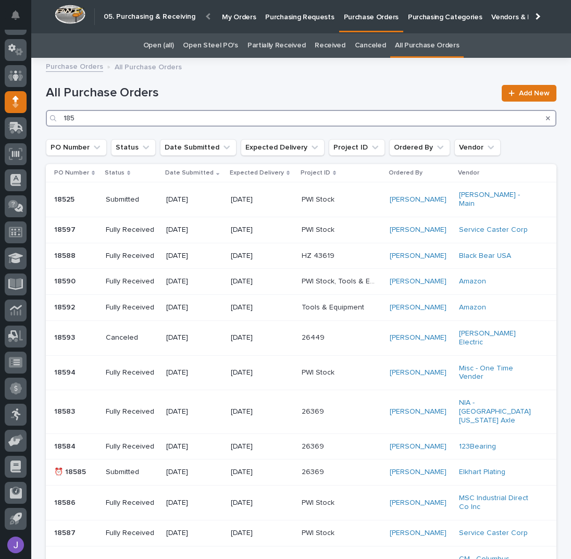
type input "185"
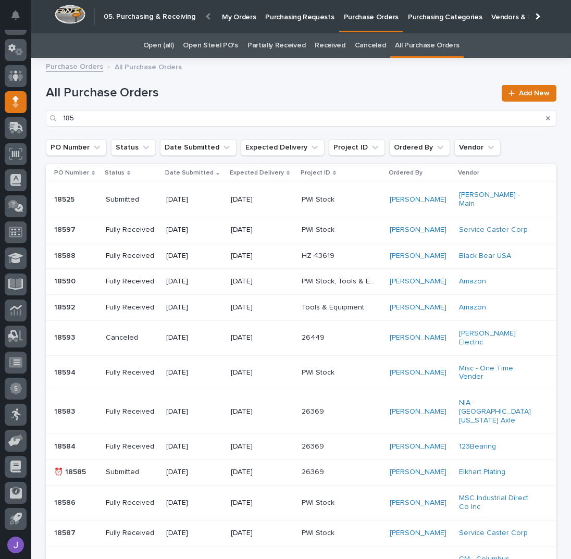
click at [289, 19] on p "Purchasing Requests" at bounding box center [299, 11] width 69 height 22
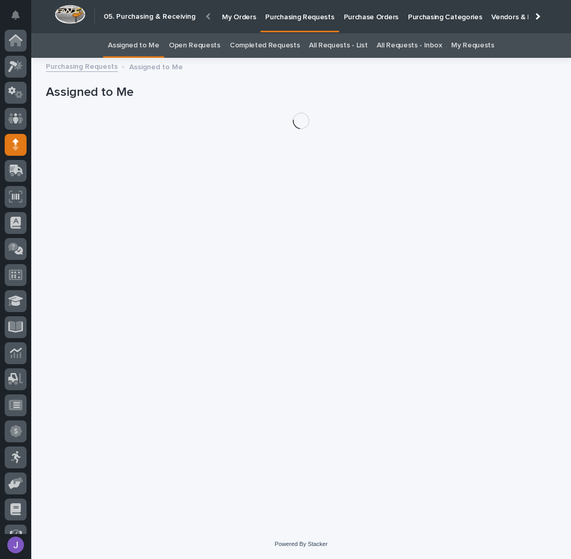
scroll to position [43, 0]
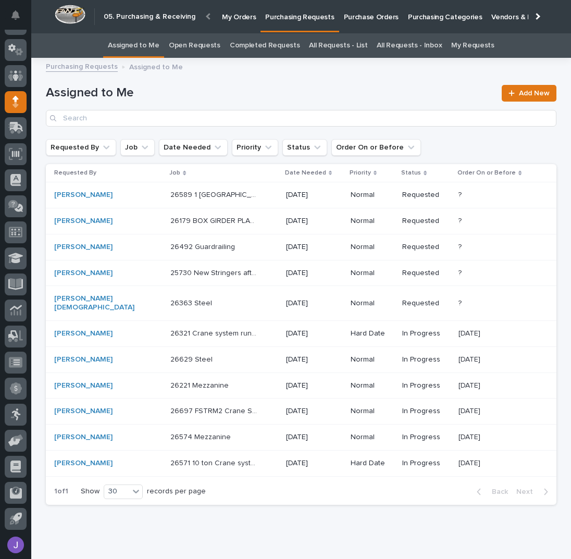
click at [177, 327] on p "26321 Crane system runways" at bounding box center [214, 332] width 89 height 11
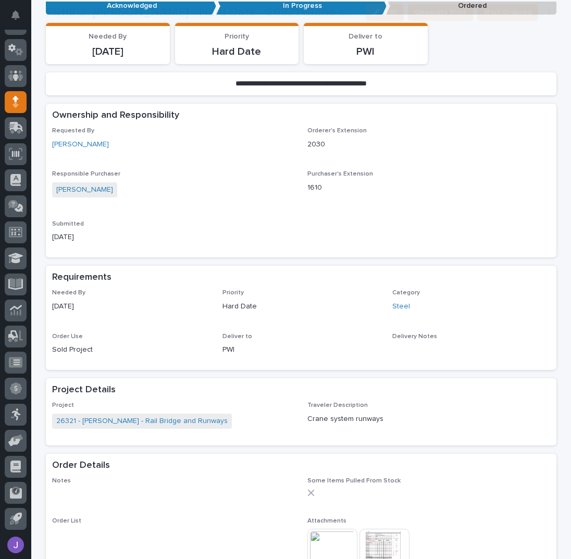
scroll to position [278, 0]
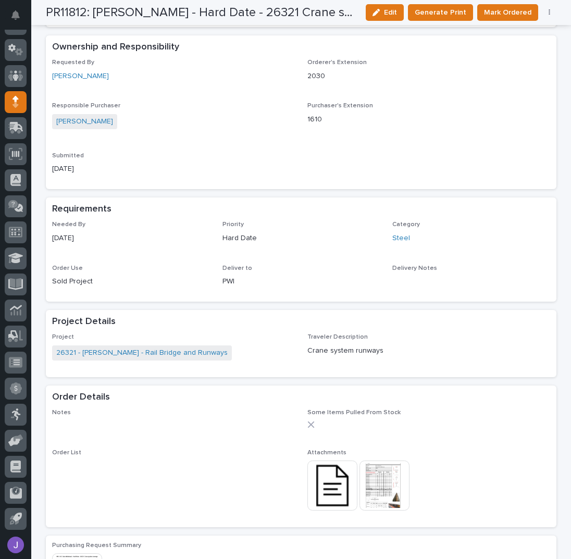
click at [330, 478] on img at bounding box center [333, 486] width 50 height 50
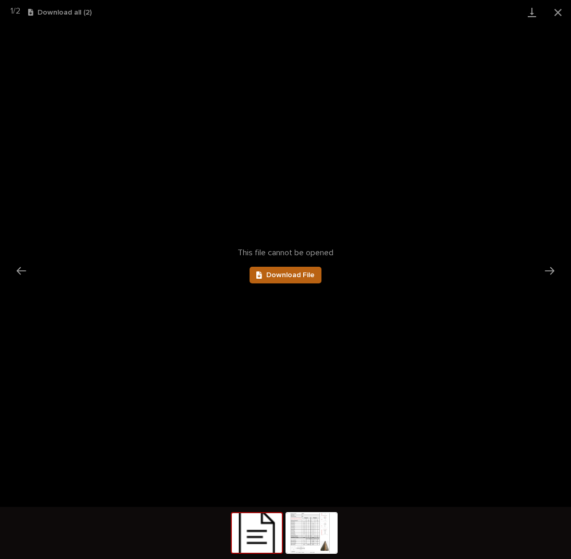
click at [285, 273] on span "Download File" at bounding box center [290, 275] width 48 height 7
click at [561, 15] on button "Close gallery" at bounding box center [558, 12] width 26 height 25
